Goal: Information Seeking & Learning: Learn about a topic

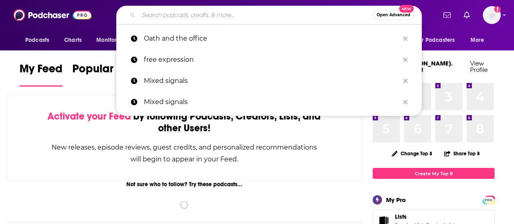
click at [208, 19] on input "Search podcasts, credits, & more..." at bounding box center [256, 15] width 235 height 13
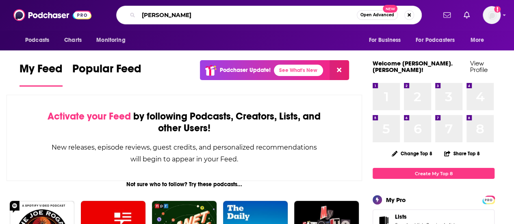
type input "[PERSON_NAME]"
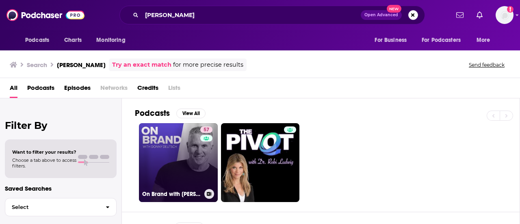
click at [181, 144] on link "57 On Brand with [PERSON_NAME]" at bounding box center [178, 162] width 79 height 79
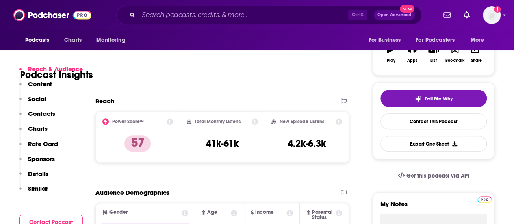
scroll to position [163, 0]
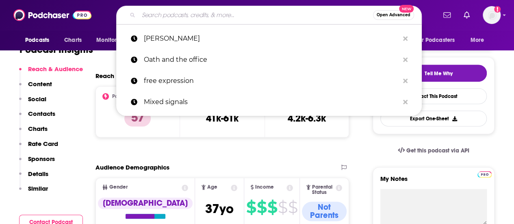
click at [181, 13] on input "Search podcasts, credits, & more..." at bounding box center [256, 15] width 235 height 13
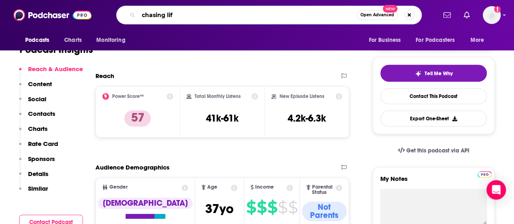
type input "chasing life"
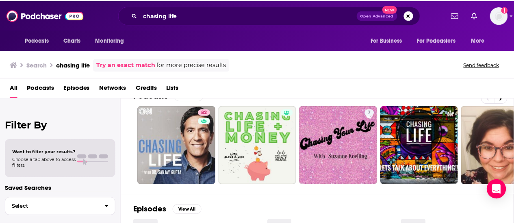
scroll to position [41, 0]
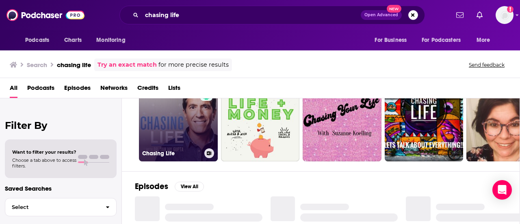
click at [176, 126] on link "82 Chasing Life" at bounding box center [178, 122] width 79 height 79
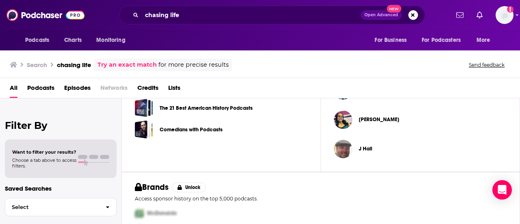
scroll to position [346, 0]
